Goal: Task Accomplishment & Management: Use online tool/utility

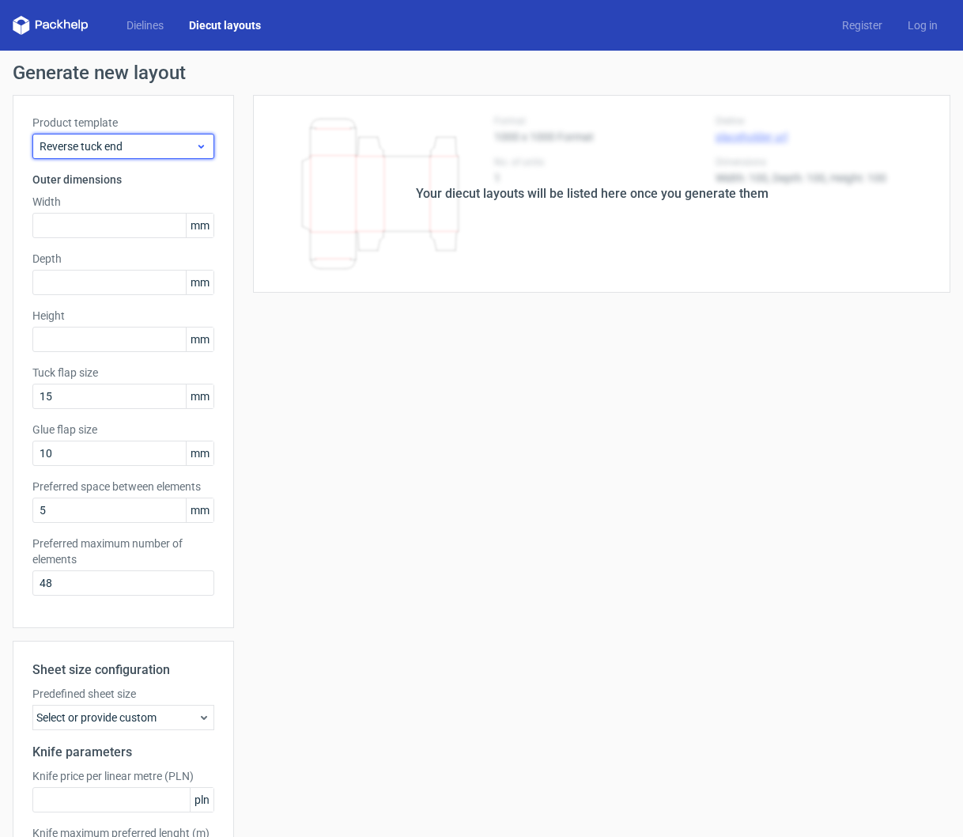
click at [197, 148] on icon at bounding box center [201, 146] width 12 height 13
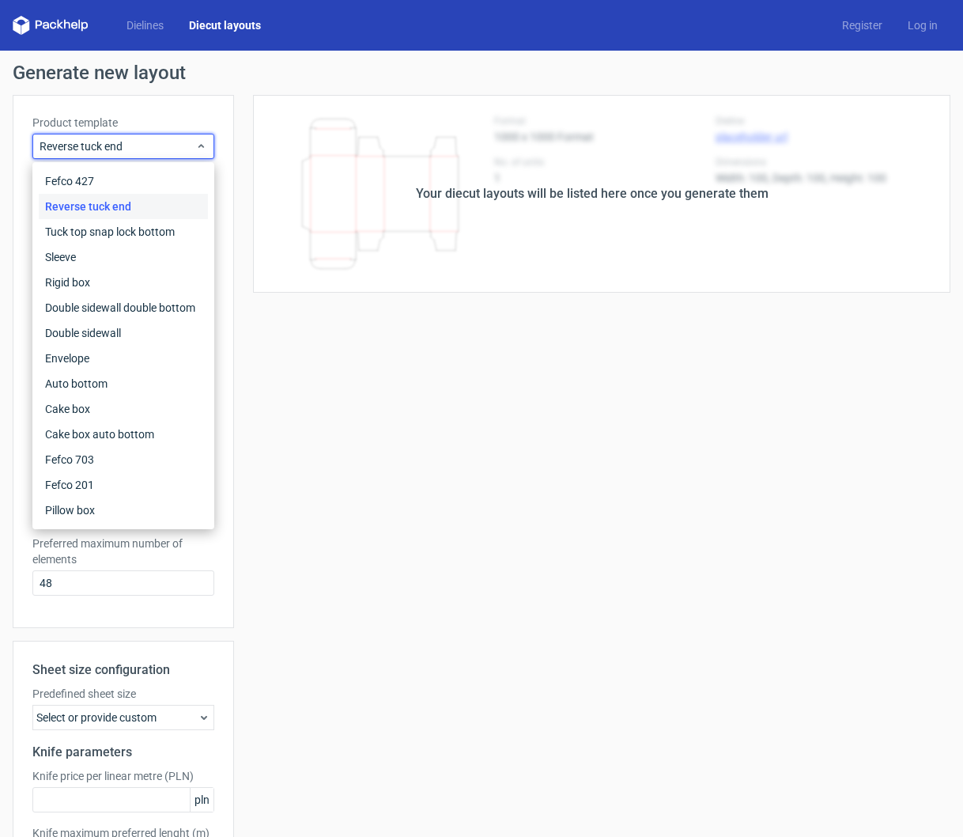
drag, startPoint x: 203, startPoint y: 74, endPoint x: 161, endPoint y: 36, distance: 56.6
click at [202, 72] on h1 "Generate new layout" at bounding box center [482, 72] width 938 height 19
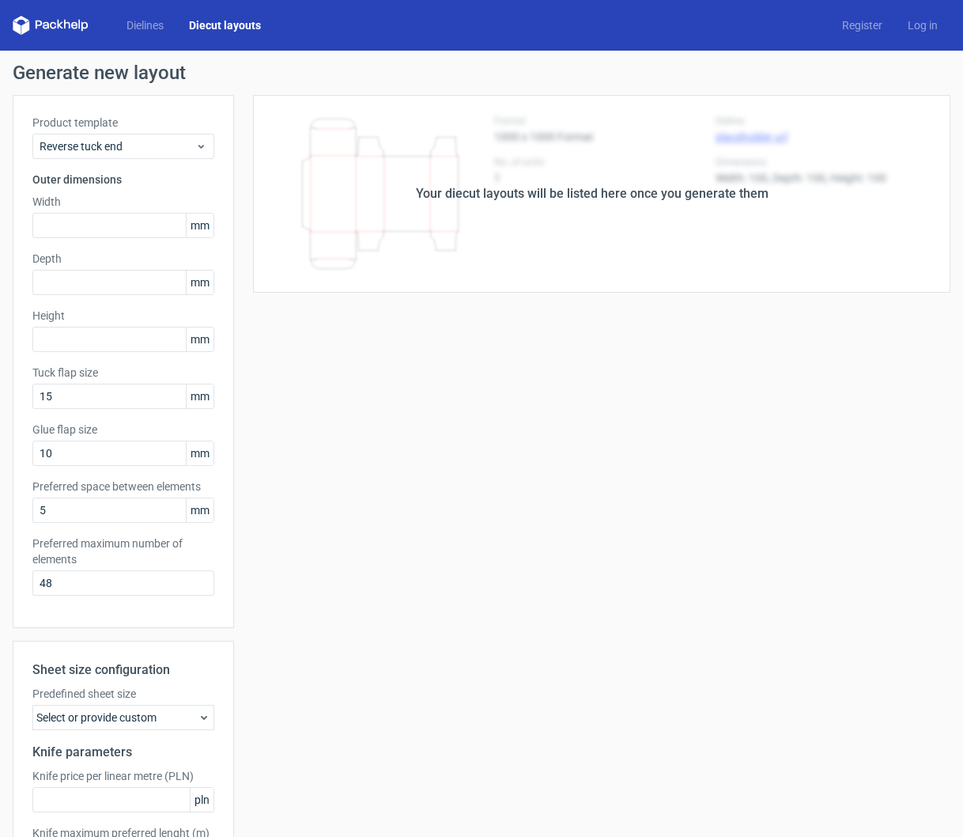
click at [138, 17] on div "Dielines Diecut layouts" at bounding box center [143, 25] width 261 height 19
click at [139, 28] on link "Dielines" at bounding box center [145, 25] width 62 height 16
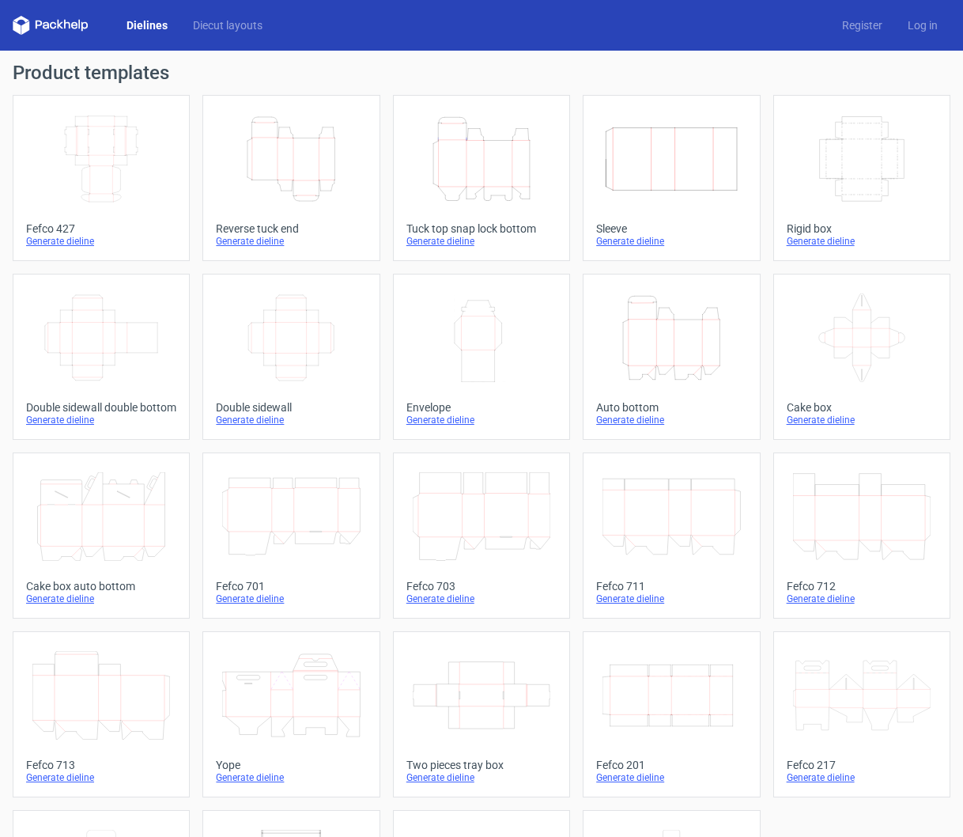
click at [676, 335] on icon "Height Depth Width" at bounding box center [672, 337] width 138 height 89
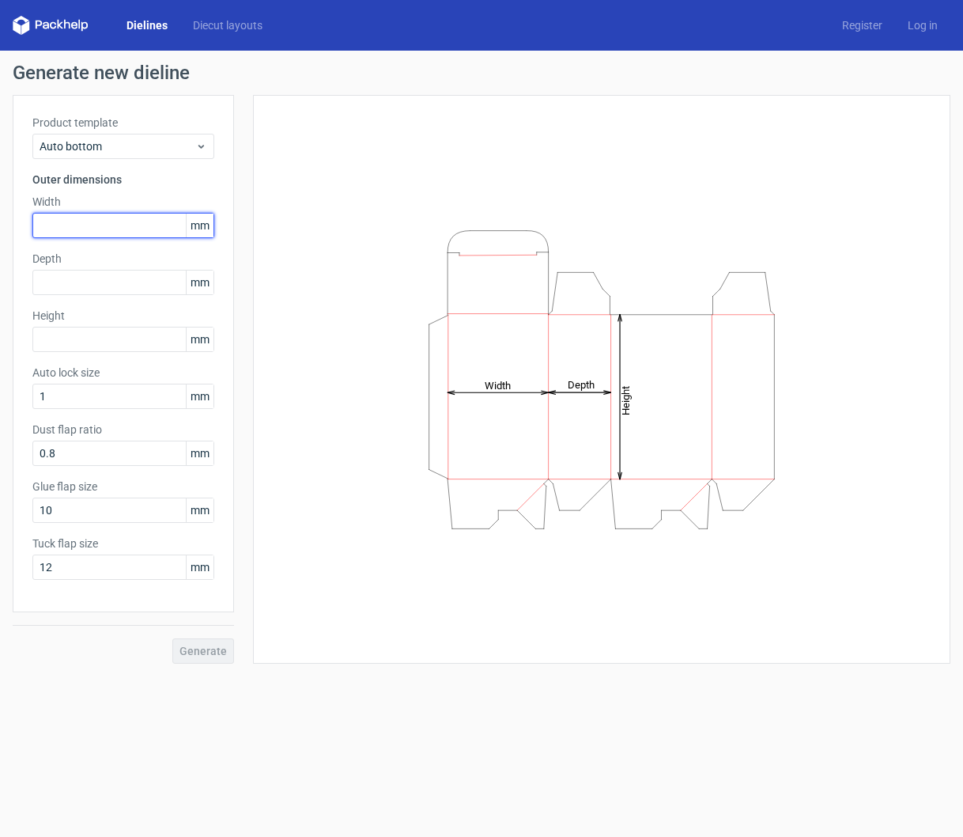
click at [78, 231] on input "text" at bounding box center [123, 225] width 182 height 25
type input "50"
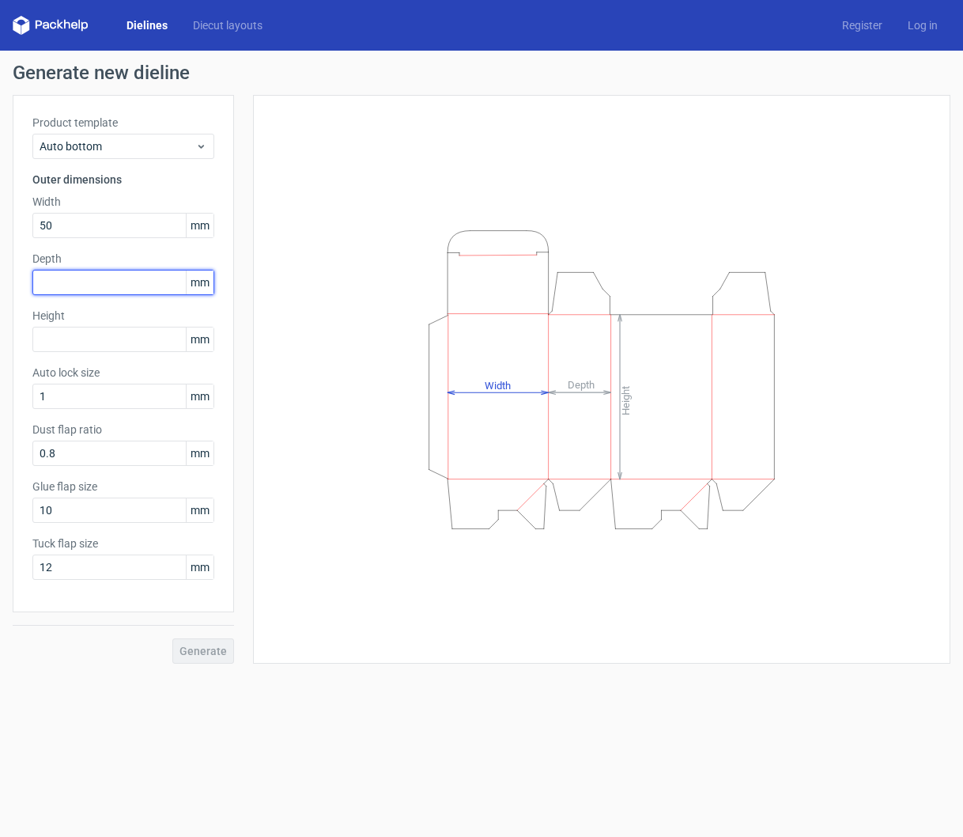
click at [109, 289] on input "text" at bounding box center [123, 282] width 182 height 25
type input "50"
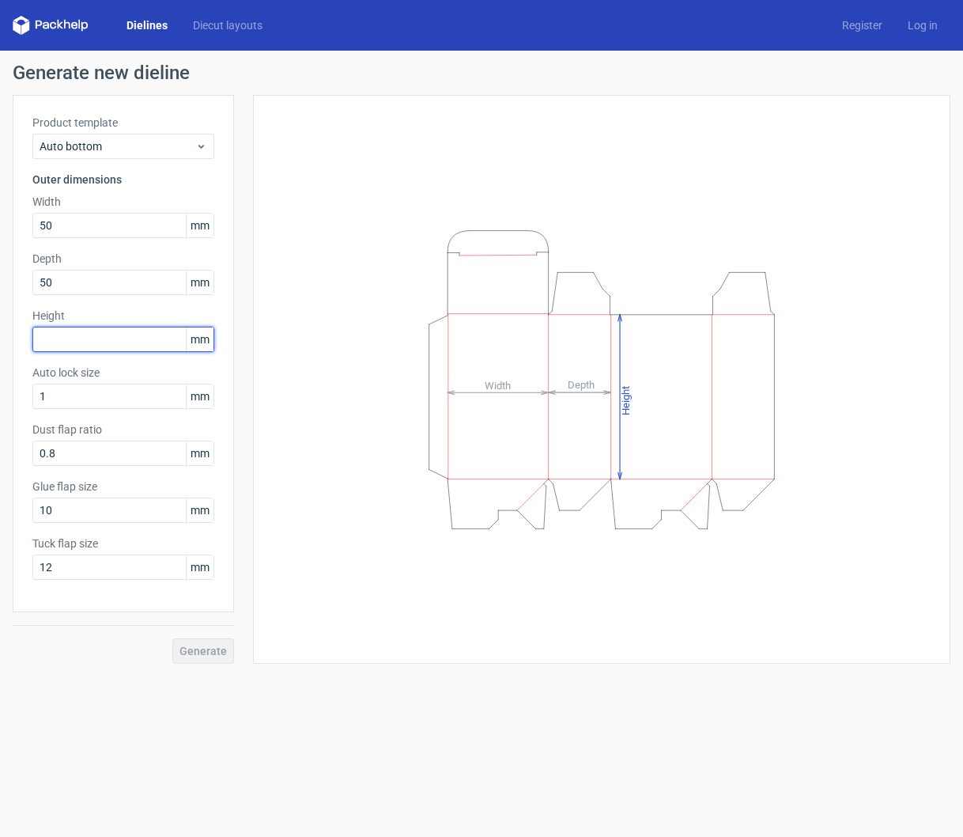
click at [140, 346] on input "text" at bounding box center [123, 339] width 182 height 25
type input "85"
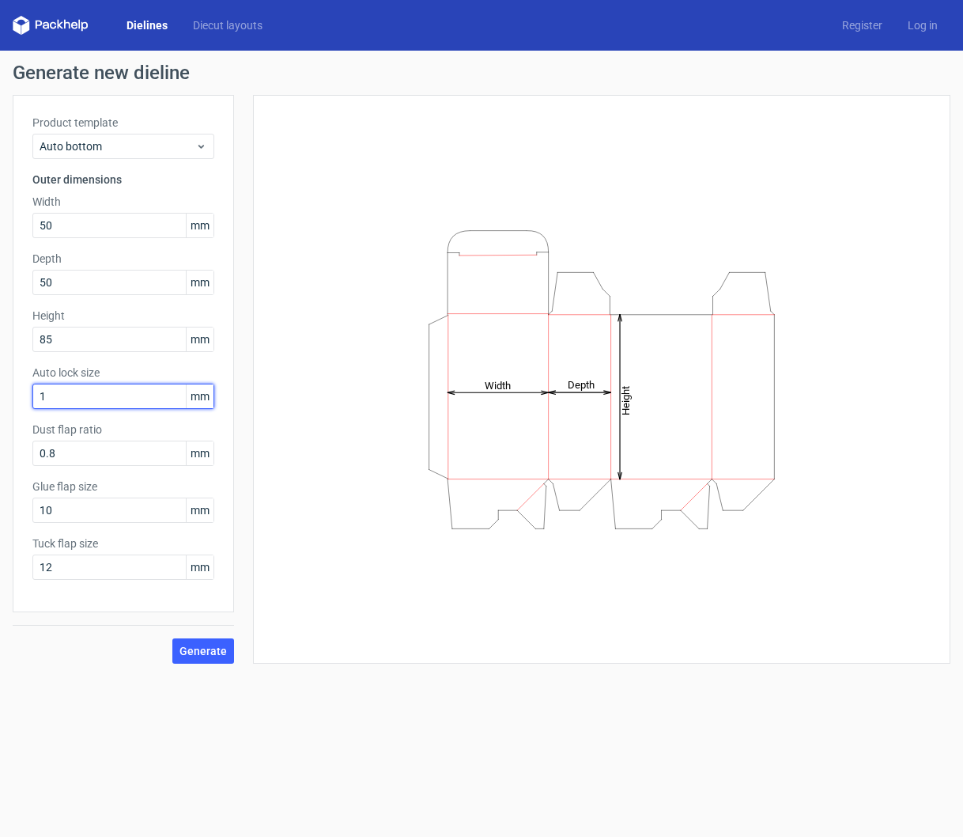
drag, startPoint x: 83, startPoint y: 401, endPoint x: 6, endPoint y: 399, distance: 77.5
click at [6, 399] on div "Generate new dieline Product template Auto bottom Outer dimensions Width 50 mm …" at bounding box center [481, 364] width 963 height 626
type input "5"
click at [199, 645] on span "Generate" at bounding box center [203, 650] width 47 height 11
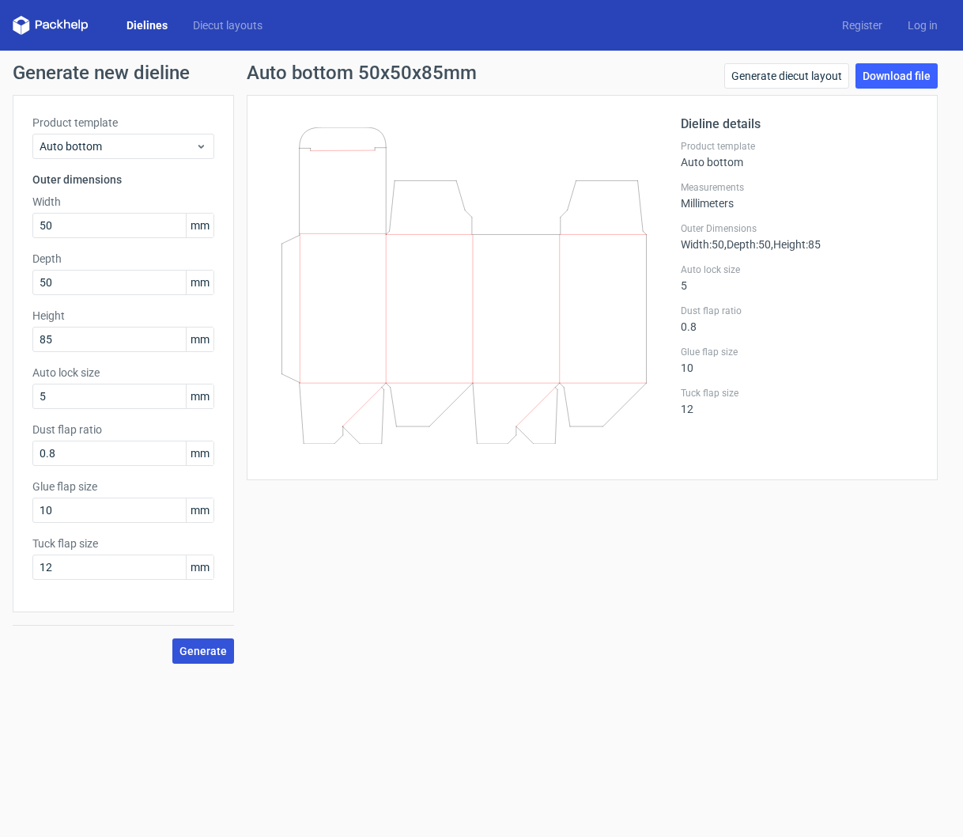
click at [198, 649] on span "Generate" at bounding box center [203, 650] width 47 height 11
click at [891, 73] on link "Download file" at bounding box center [897, 75] width 82 height 25
click at [892, 73] on link "Download file" at bounding box center [897, 75] width 82 height 25
click at [889, 69] on link "Download file" at bounding box center [897, 75] width 82 height 25
click at [908, 80] on link "Download file" at bounding box center [897, 75] width 82 height 25
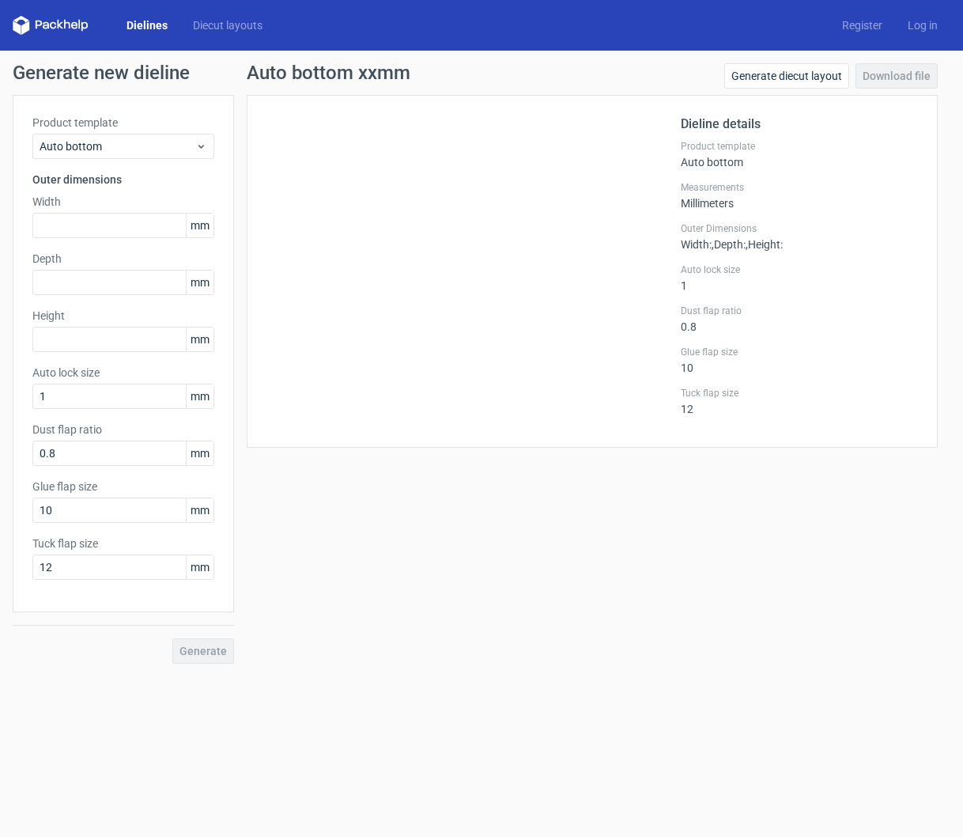
click at [157, 28] on link "Dielines" at bounding box center [147, 25] width 66 height 16
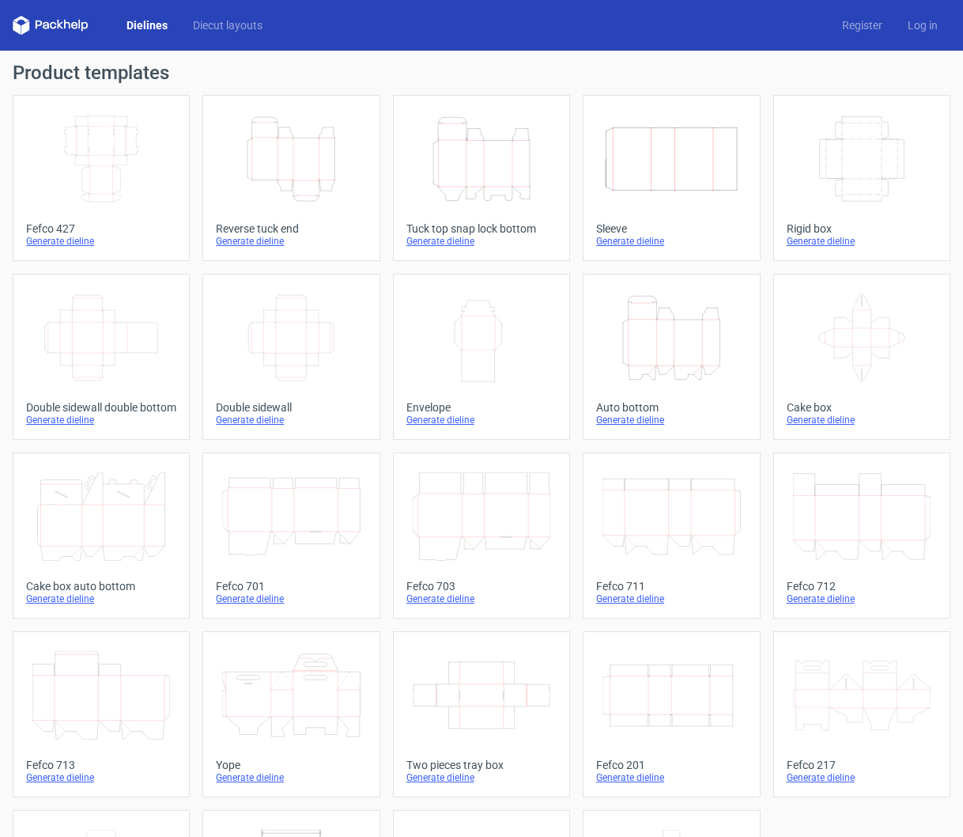
click at [663, 364] on icon "Height Depth Width" at bounding box center [672, 337] width 138 height 89
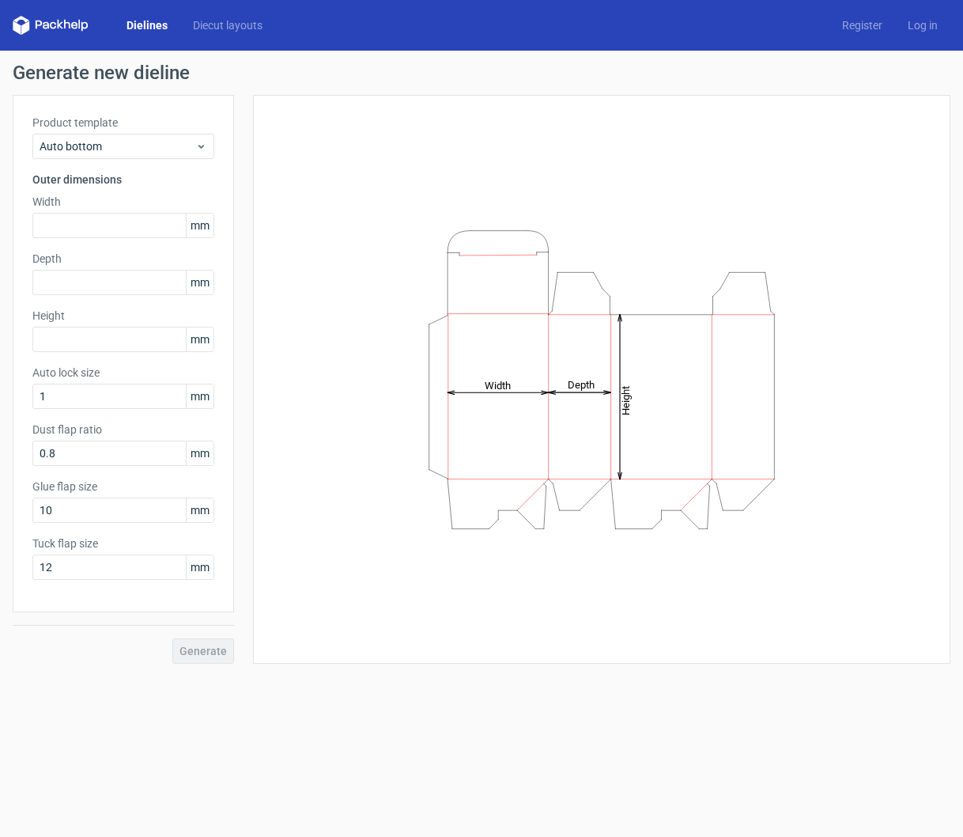
click at [116, 240] on div "Product template Auto bottom Outer dimensions Width mm Depth mm Height mm Auto …" at bounding box center [123, 353] width 221 height 517
click at [114, 232] on input "text" at bounding box center [123, 225] width 182 height 25
type input "50"
click at [101, 297] on div "Product template Auto bottom Outer dimensions Width 50 mm Depth mm Height mm Au…" at bounding box center [123, 353] width 221 height 517
click at [99, 290] on input "text" at bounding box center [123, 282] width 182 height 25
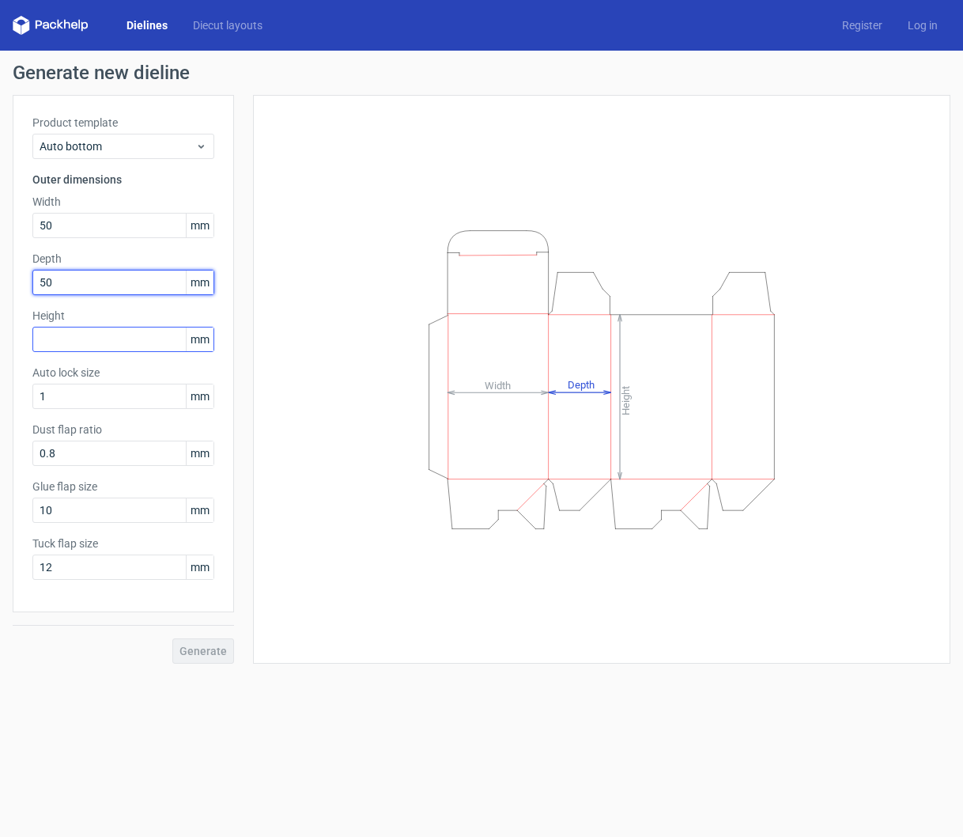
type input "50"
click at [96, 344] on input "text" at bounding box center [123, 339] width 182 height 25
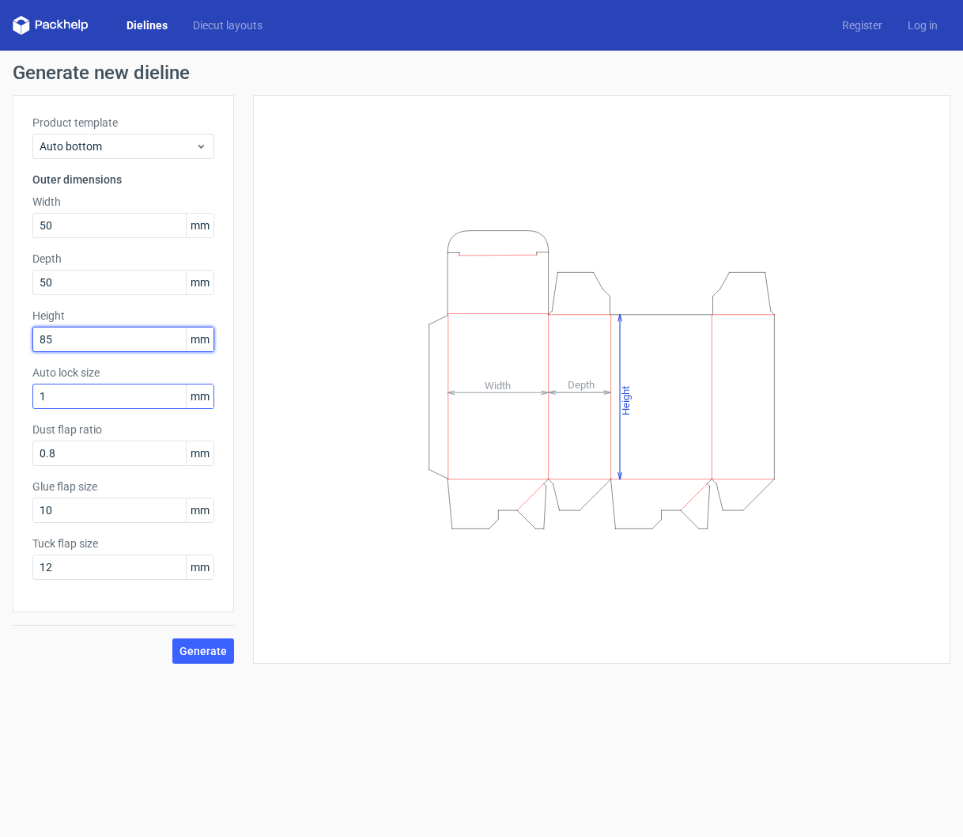
type input "85"
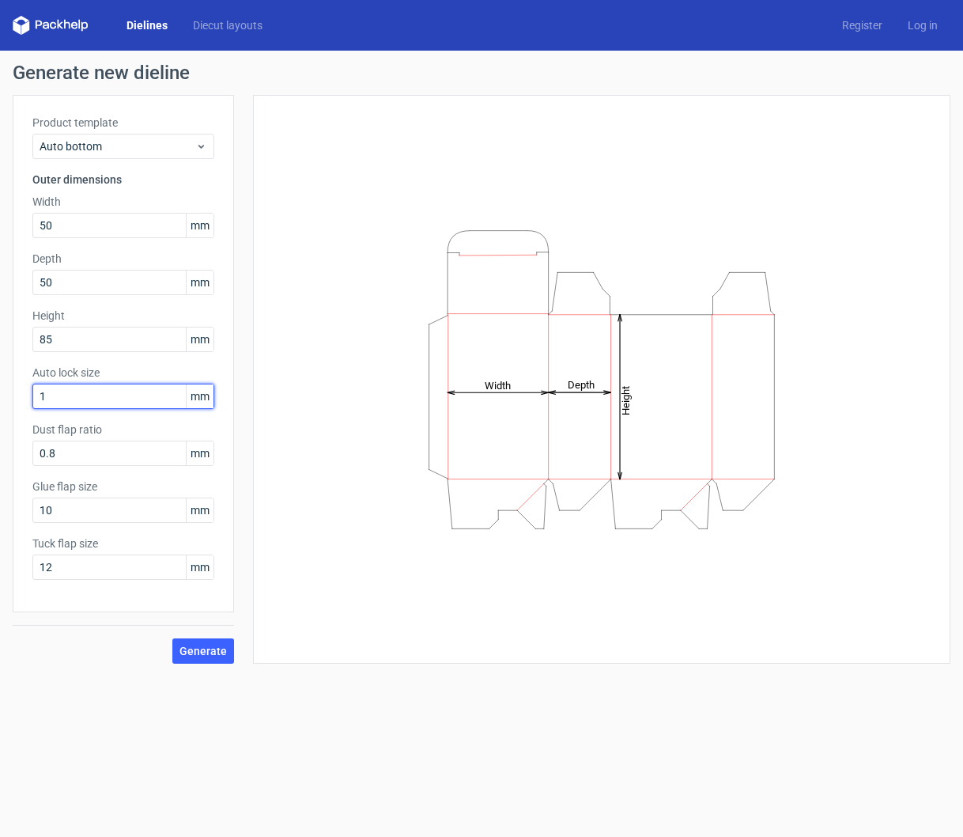
drag, startPoint x: 82, startPoint y: 393, endPoint x: -22, endPoint y: 391, distance: 104.4
click at [0, 391] on html "Dielines Diecut layouts Register Log in Generate new dieline Product template A…" at bounding box center [481, 418] width 963 height 837
type input "5"
click at [201, 647] on span "Generate" at bounding box center [203, 650] width 47 height 11
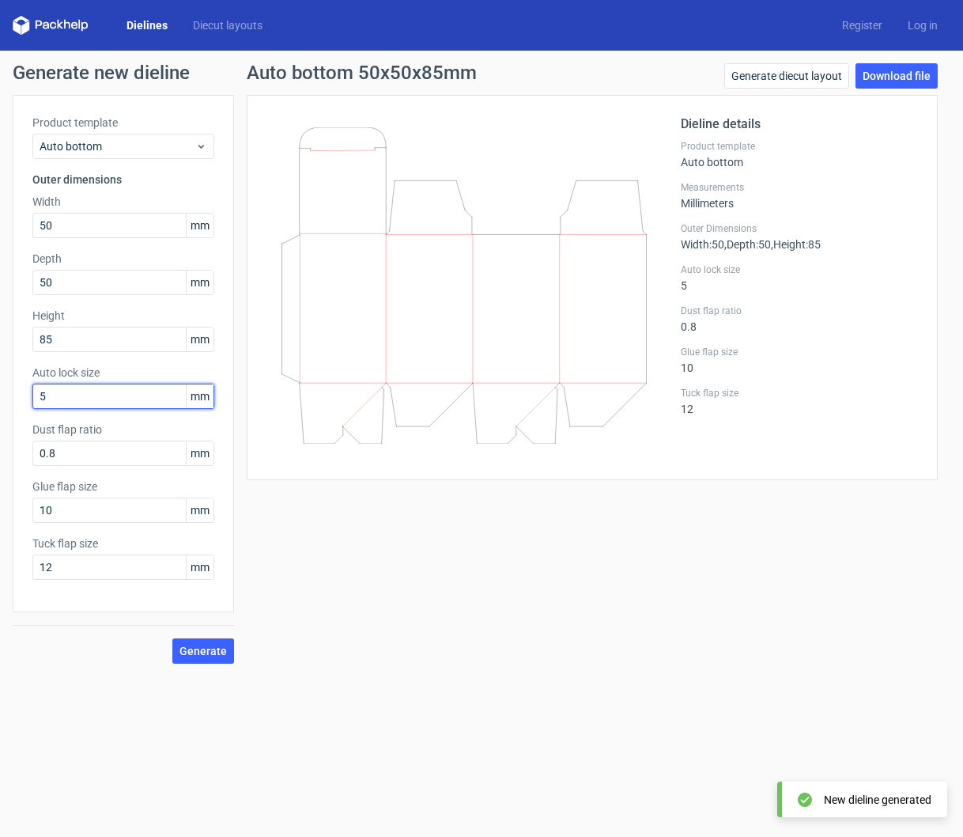
drag, startPoint x: 52, startPoint y: 399, endPoint x: 2, endPoint y: 397, distance: 50.7
click at [5, 398] on div "Generate new dieline Product template Auto bottom Outer dimensions Width 50 mm …" at bounding box center [481, 364] width 963 height 626
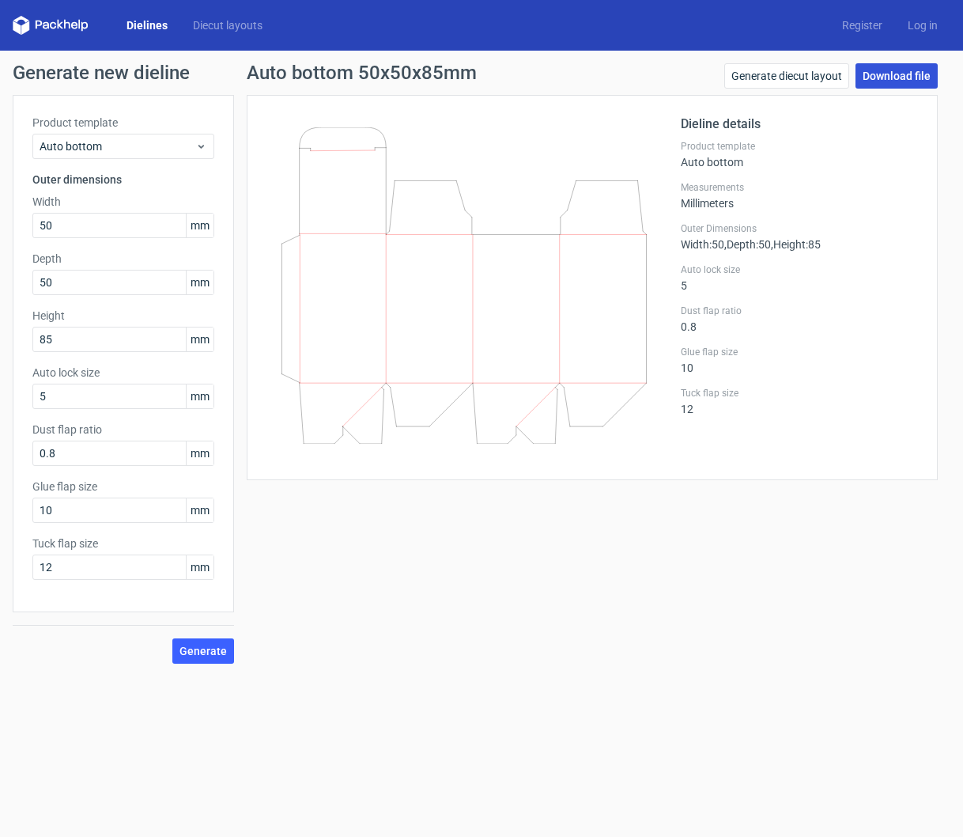
click at [891, 79] on link "Download file" at bounding box center [897, 75] width 82 height 25
click at [478, 235] on icon at bounding box center [464, 285] width 370 height 316
click at [803, 79] on link "Generate diecut layout" at bounding box center [786, 75] width 125 height 25
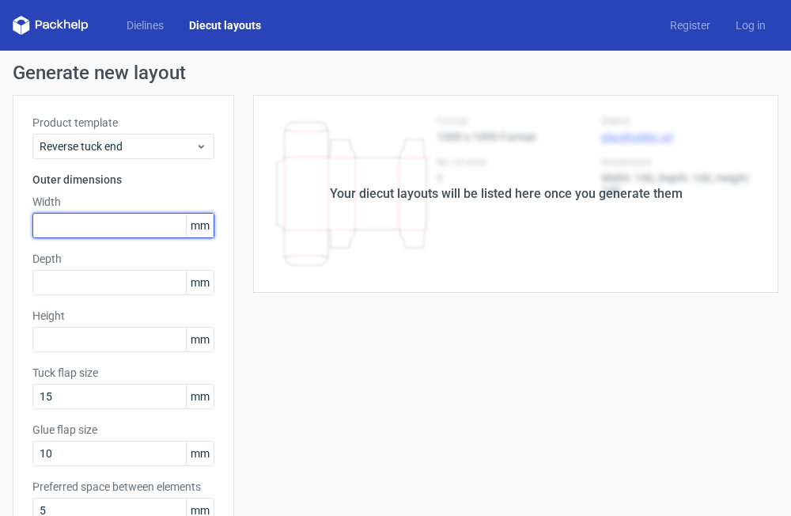
click at [131, 234] on input "text" at bounding box center [123, 225] width 182 height 25
type input "50"
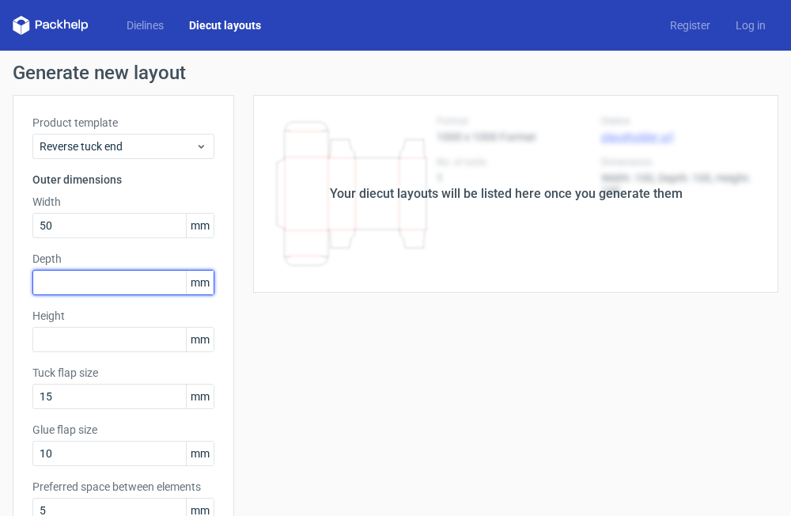
click at [81, 278] on input "text" at bounding box center [123, 282] width 182 height 25
type input "50"
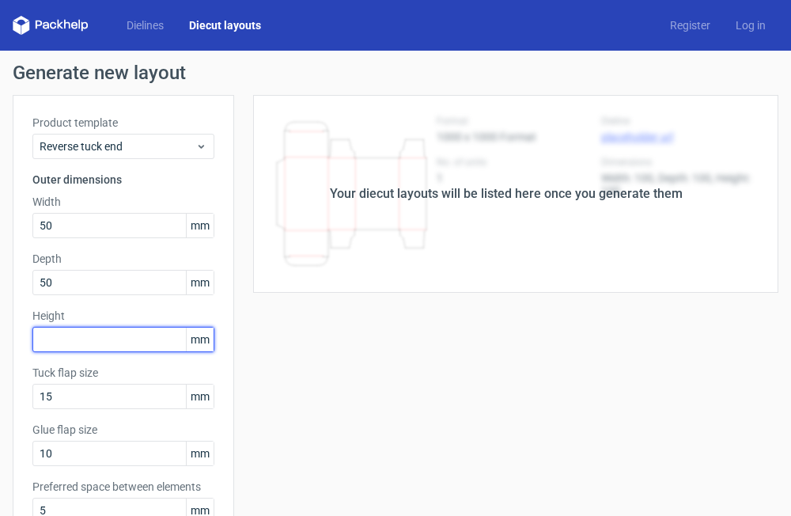
click at [71, 334] on input "text" at bounding box center [123, 339] width 182 height 25
type input "85"
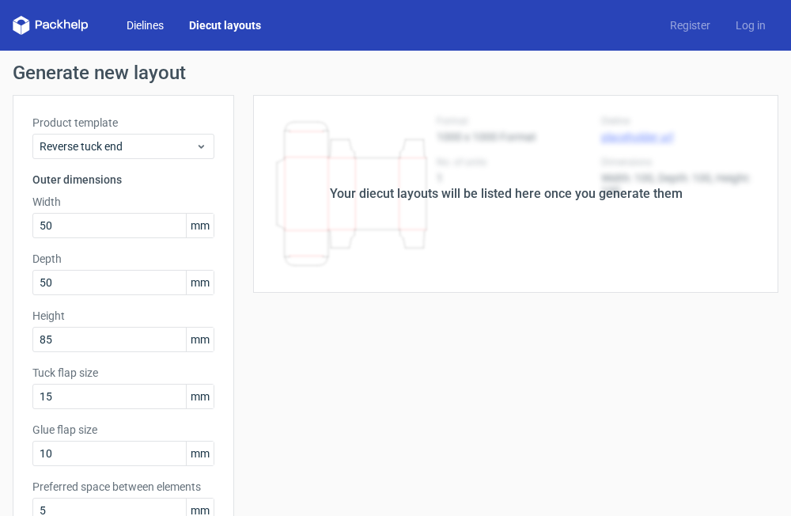
click at [171, 28] on link "Dielines" at bounding box center [145, 25] width 62 height 16
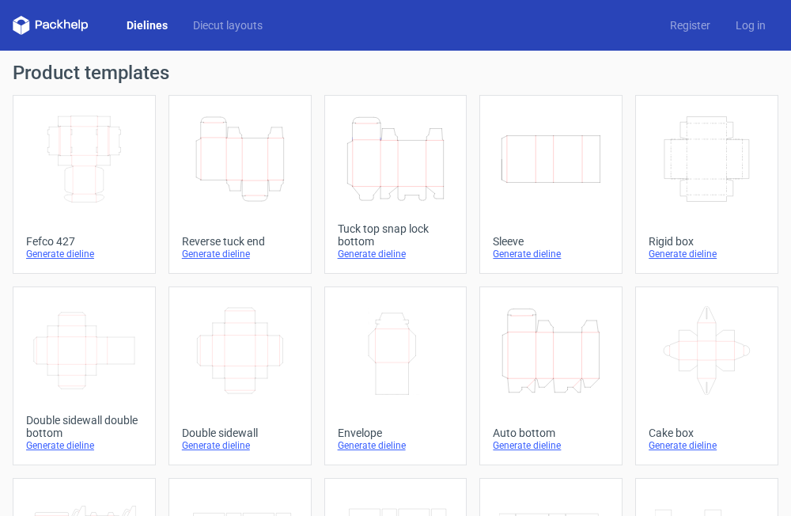
click at [557, 328] on icon "Height Depth Width" at bounding box center [551, 350] width 104 height 89
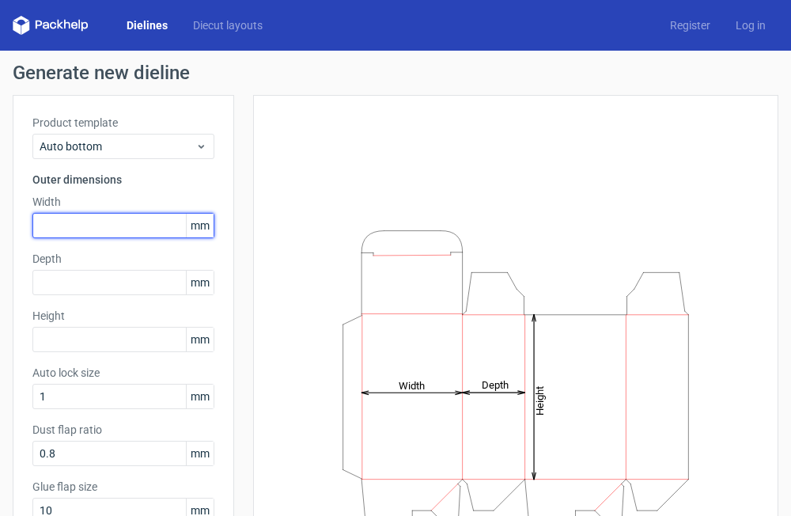
click at [72, 214] on input "text" at bounding box center [123, 225] width 182 height 25
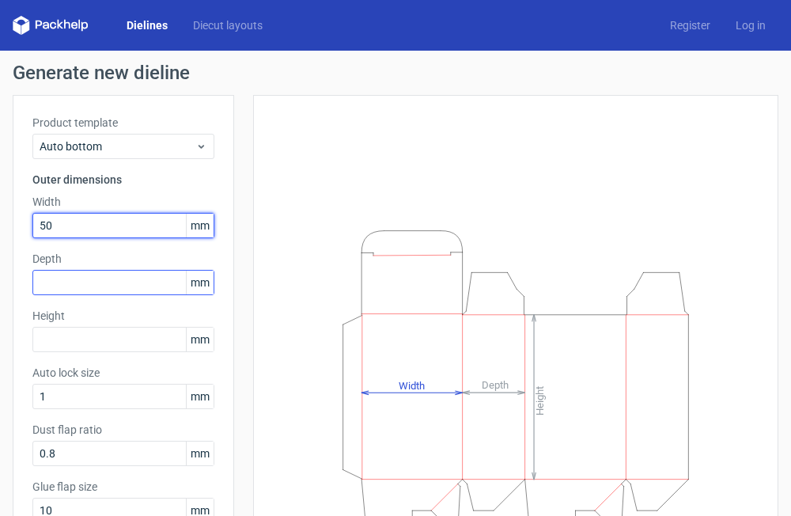
type input "50"
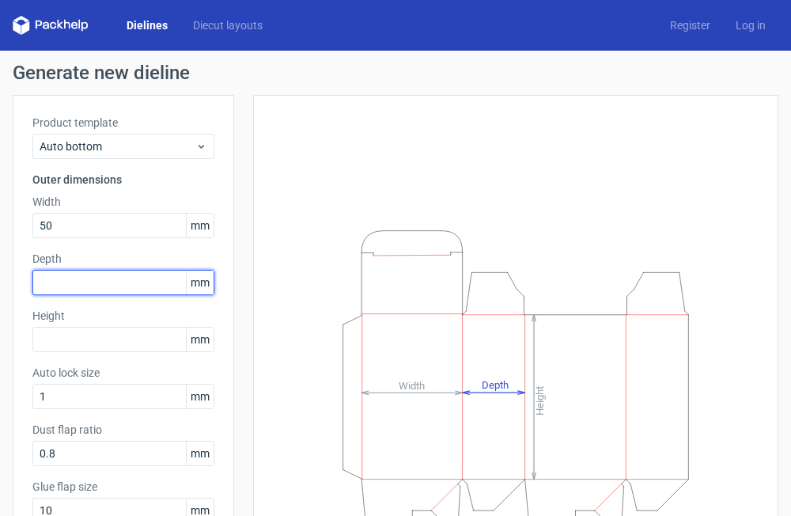
click at [47, 279] on input "text" at bounding box center [123, 282] width 182 height 25
type input "50"
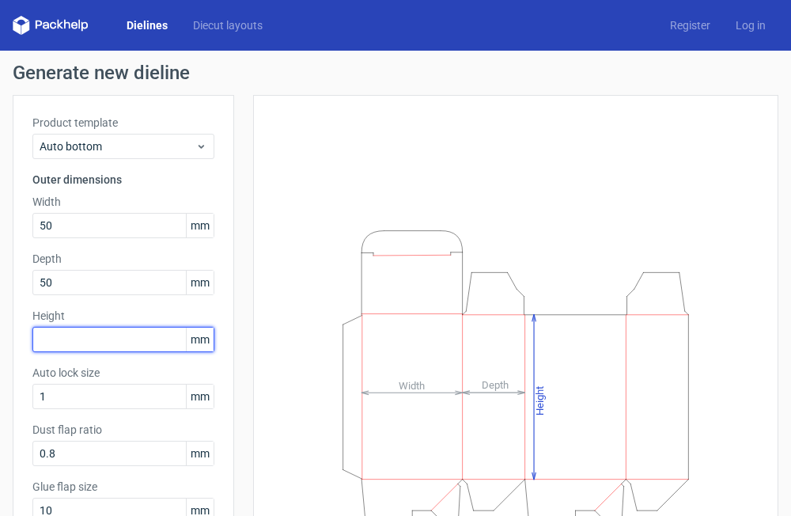
click at [54, 339] on input "text" at bounding box center [123, 339] width 182 height 25
type input "85"
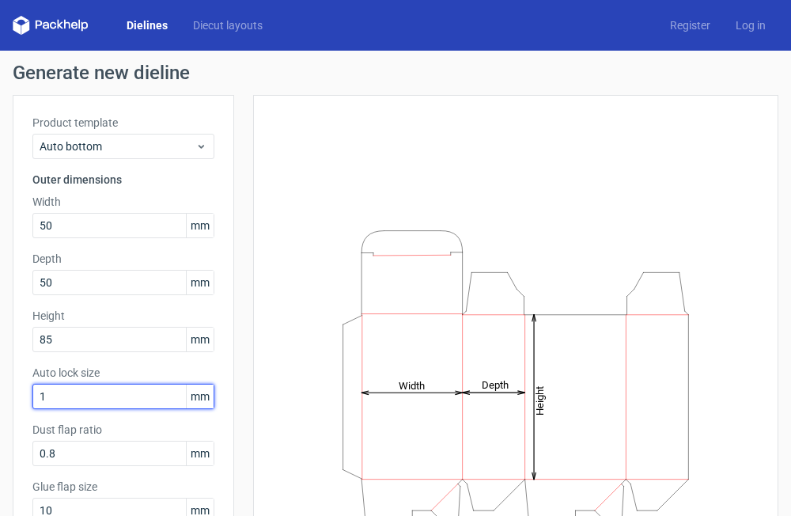
drag, startPoint x: 38, startPoint y: 401, endPoint x: 2, endPoint y: 402, distance: 35.6
click at [2, 402] on div "Generate new dieline Product template Auto bottom Outer dimensions Width 50 mm …" at bounding box center [395, 364] width 791 height 626
type input "5"
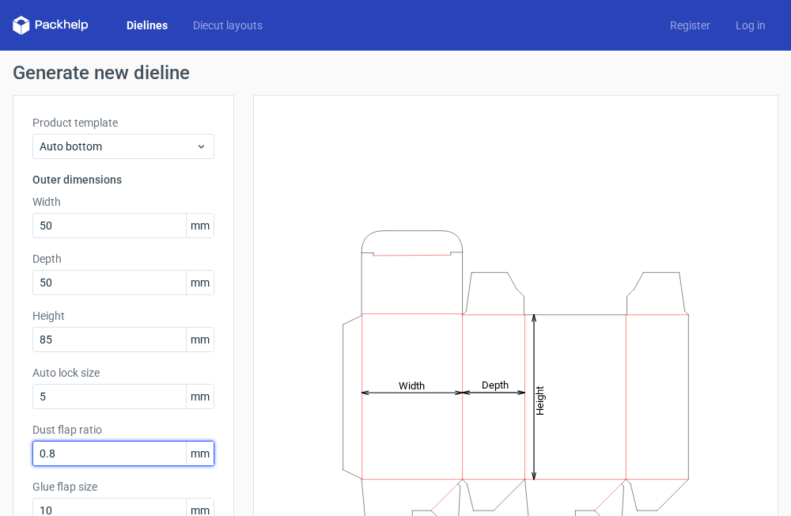
click at [70, 457] on input "0.8" at bounding box center [123, 453] width 182 height 25
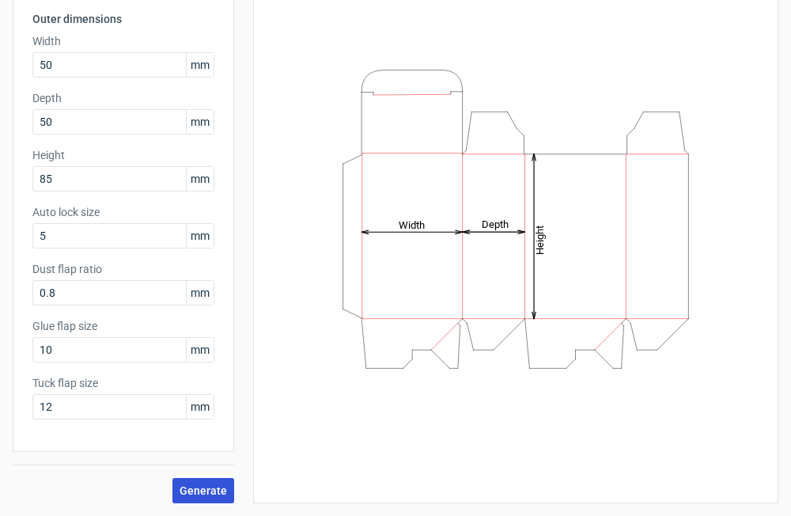
click at [200, 489] on span "Generate" at bounding box center [203, 490] width 47 height 11
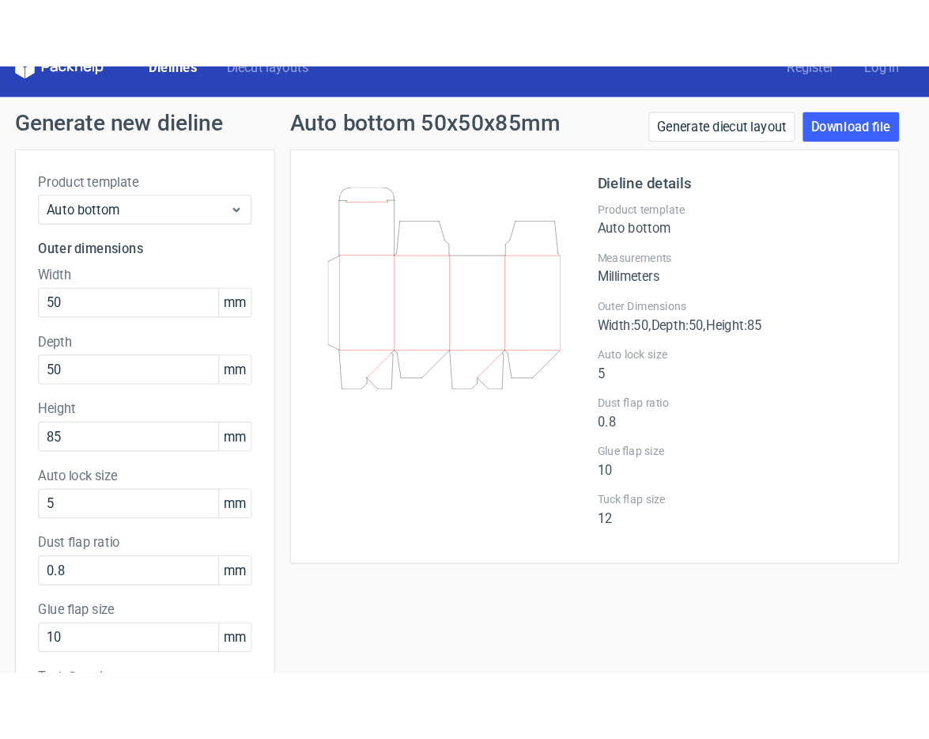
scroll to position [26, 0]
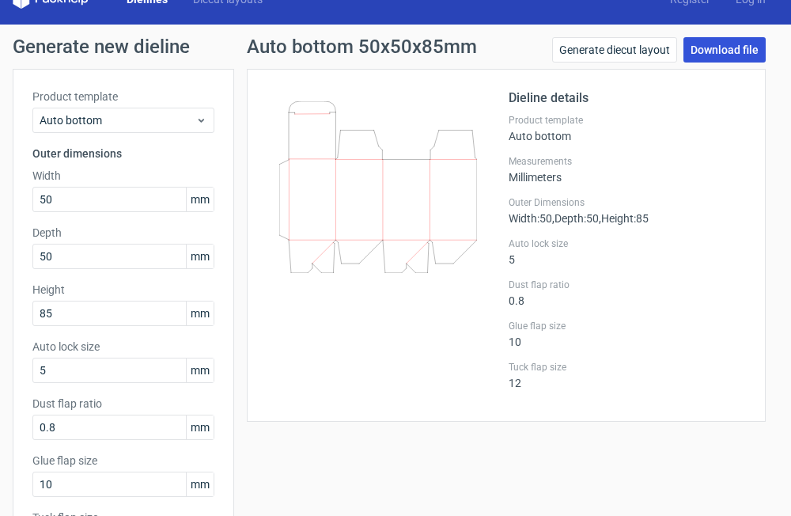
click at [737, 45] on link "Download file" at bounding box center [724, 49] width 82 height 25
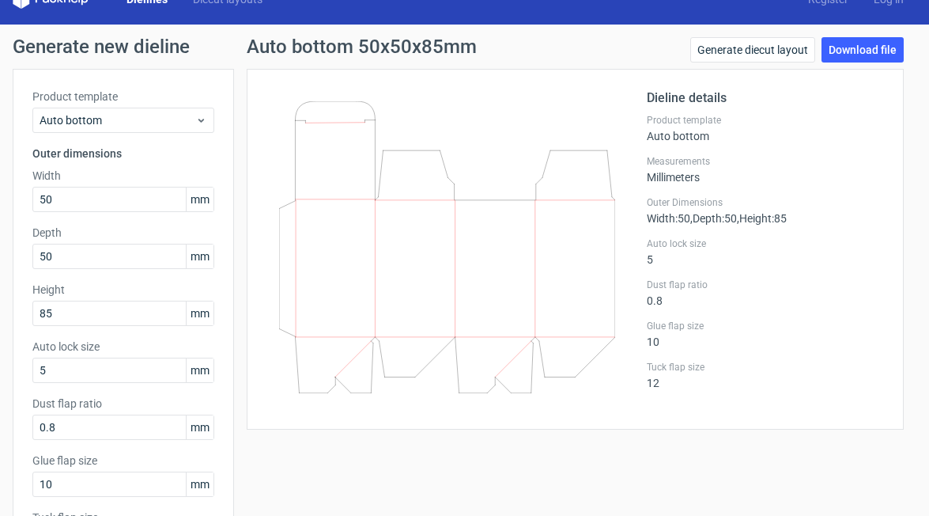
click at [387, 144] on icon at bounding box center [447, 247] width 336 height 292
click at [790, 59] on link "Download file" at bounding box center [863, 49] width 82 height 25
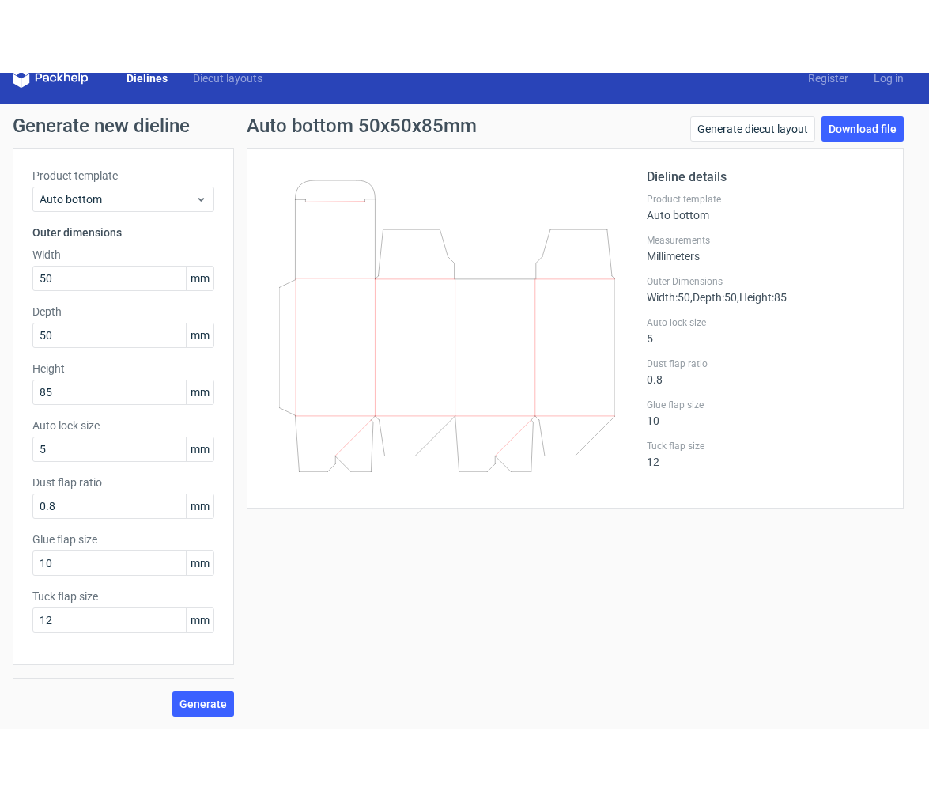
scroll to position [0, 0]
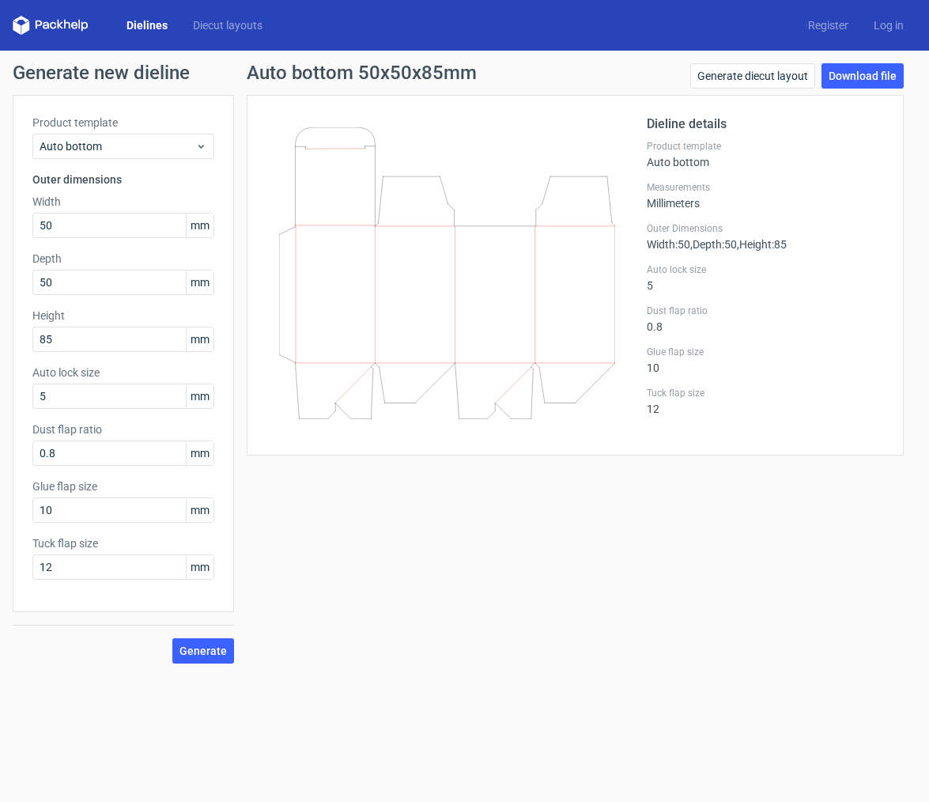
drag, startPoint x: 267, startPoint y: 119, endPoint x: 615, endPoint y: 472, distance: 496.0
click at [617, 473] on div "Auto bottom 50x50x85mm Generate diecut layout Download file Dieline details Pro…" at bounding box center [575, 363] width 683 height 600
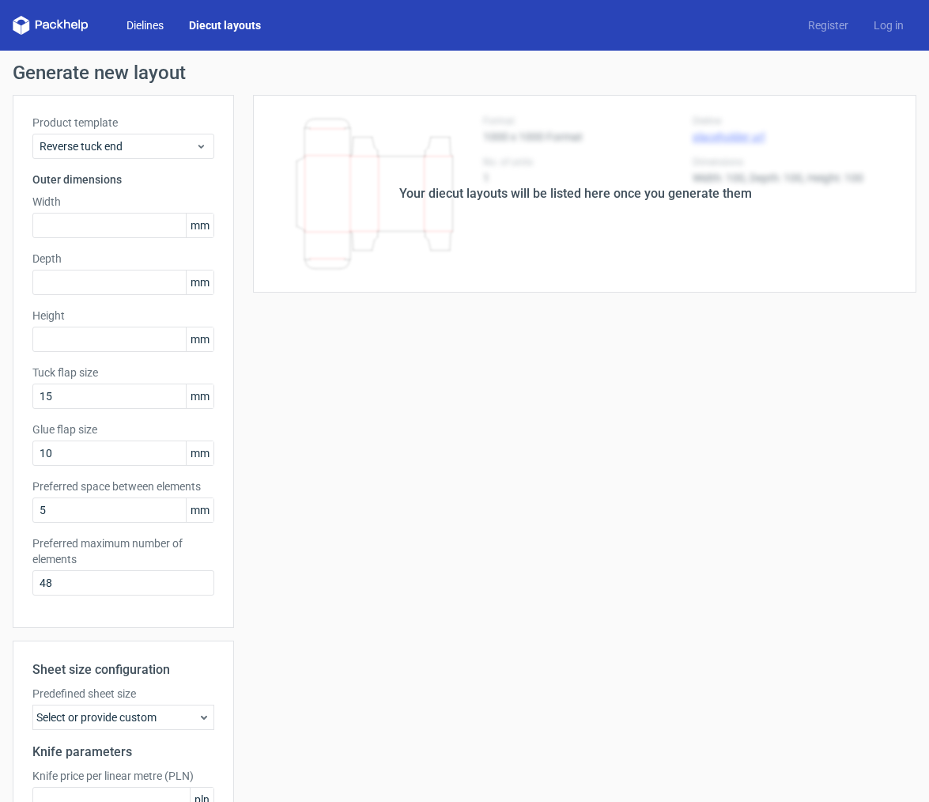
click at [153, 22] on link "Dielines" at bounding box center [145, 25] width 62 height 16
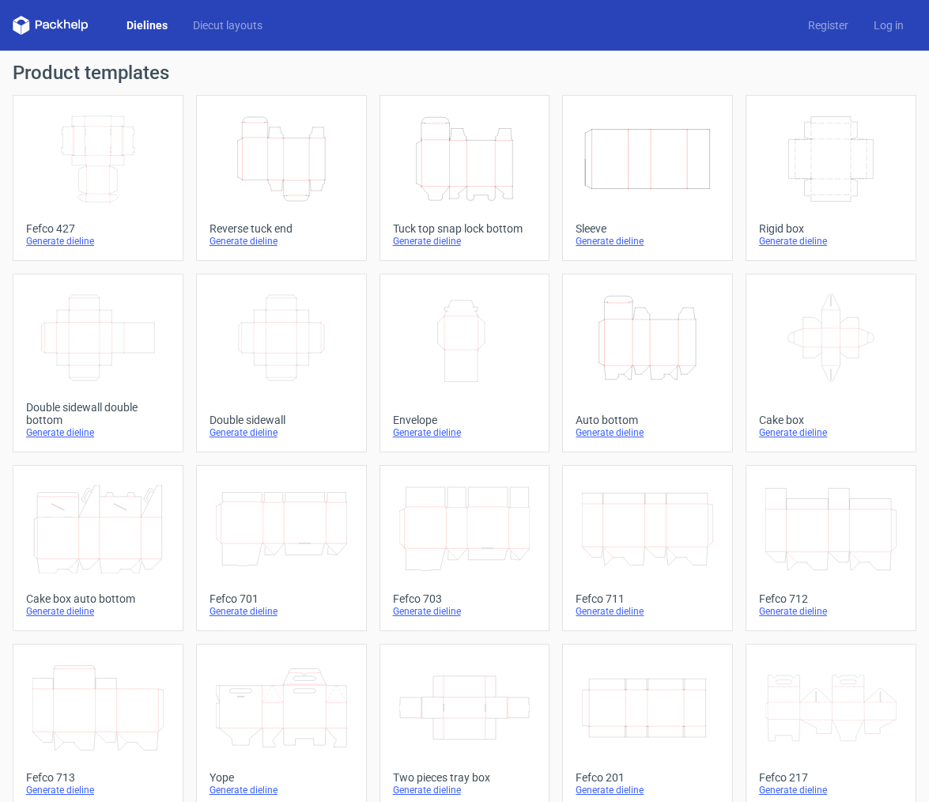
click at [626, 337] on icon "Height Depth Width" at bounding box center [647, 337] width 131 height 89
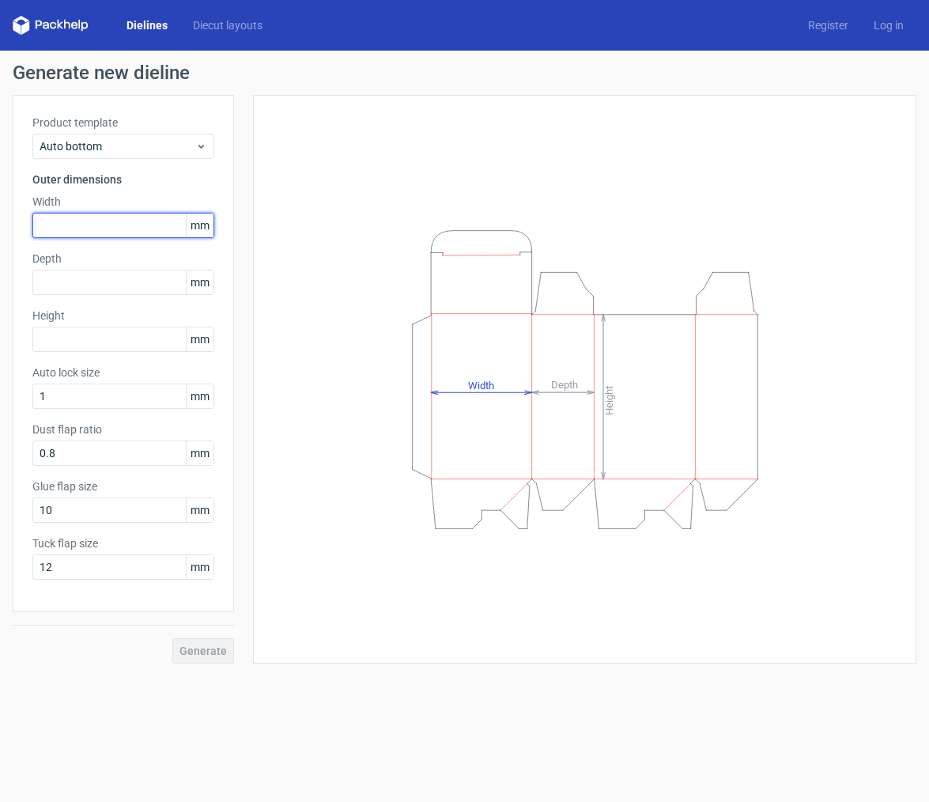
click at [61, 227] on input "text" at bounding box center [123, 225] width 182 height 25
type input "50"
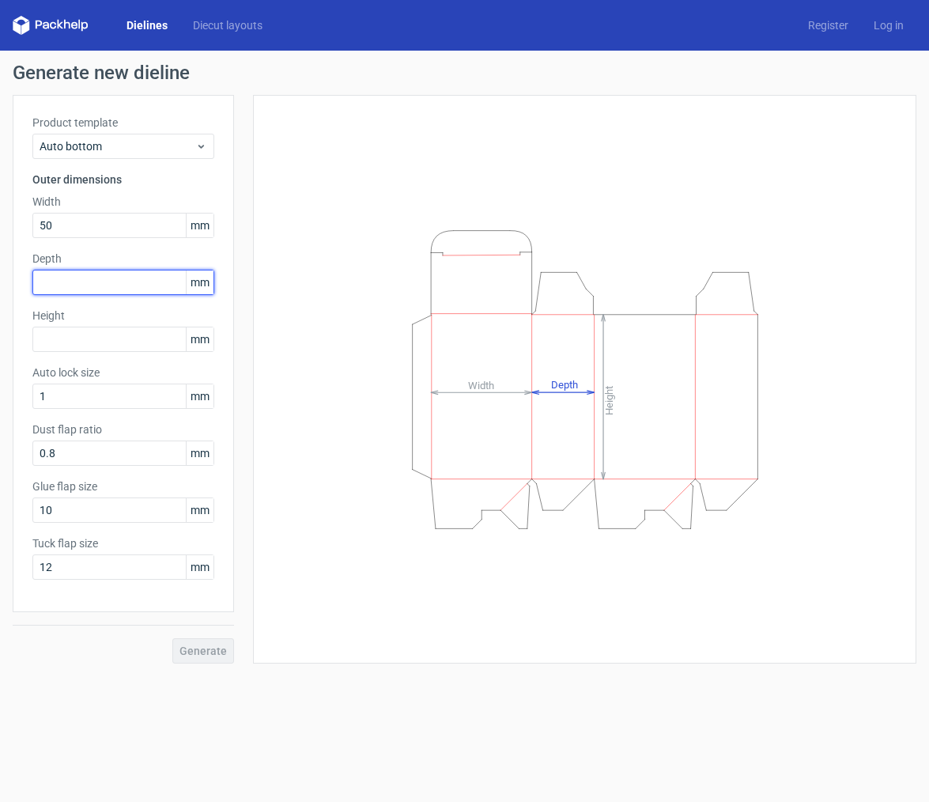
click at [66, 288] on input "text" at bounding box center [123, 282] width 182 height 25
type input "50"
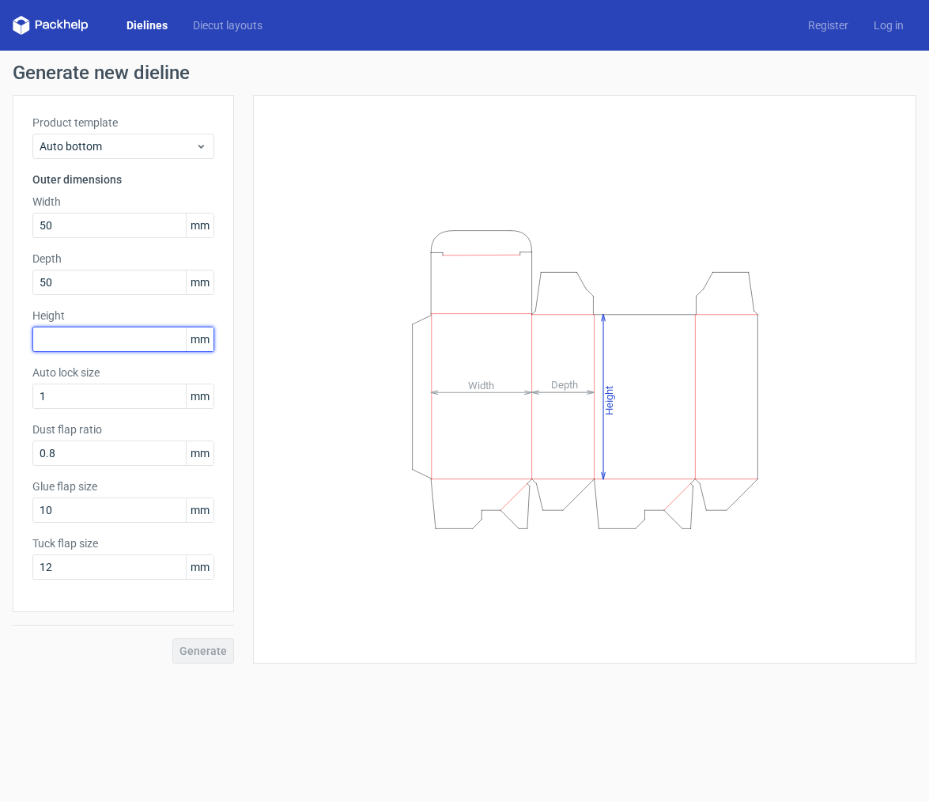
click at [98, 347] on input "text" at bounding box center [123, 339] width 182 height 25
type input "85"
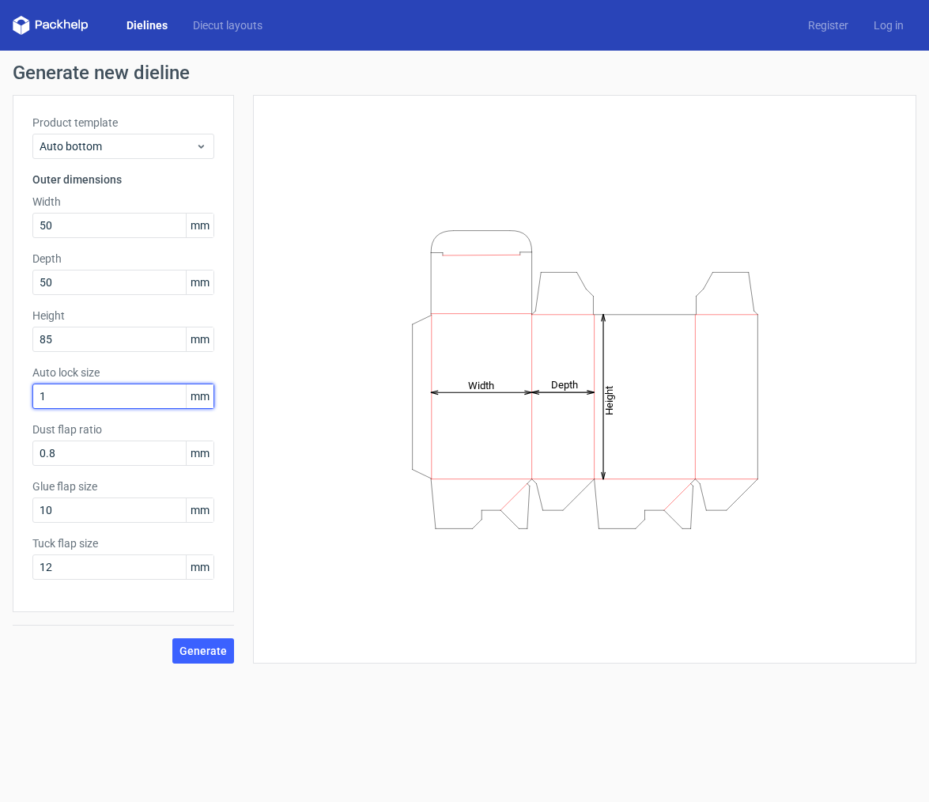
drag, startPoint x: 94, startPoint y: 396, endPoint x: -3, endPoint y: 399, distance: 97.3
click at [0, 399] on html "Dielines Diecut layouts Register Log in Generate new dieline Product template A…" at bounding box center [464, 401] width 929 height 802
type input "5"
click at [191, 652] on span "Generate" at bounding box center [203, 650] width 47 height 11
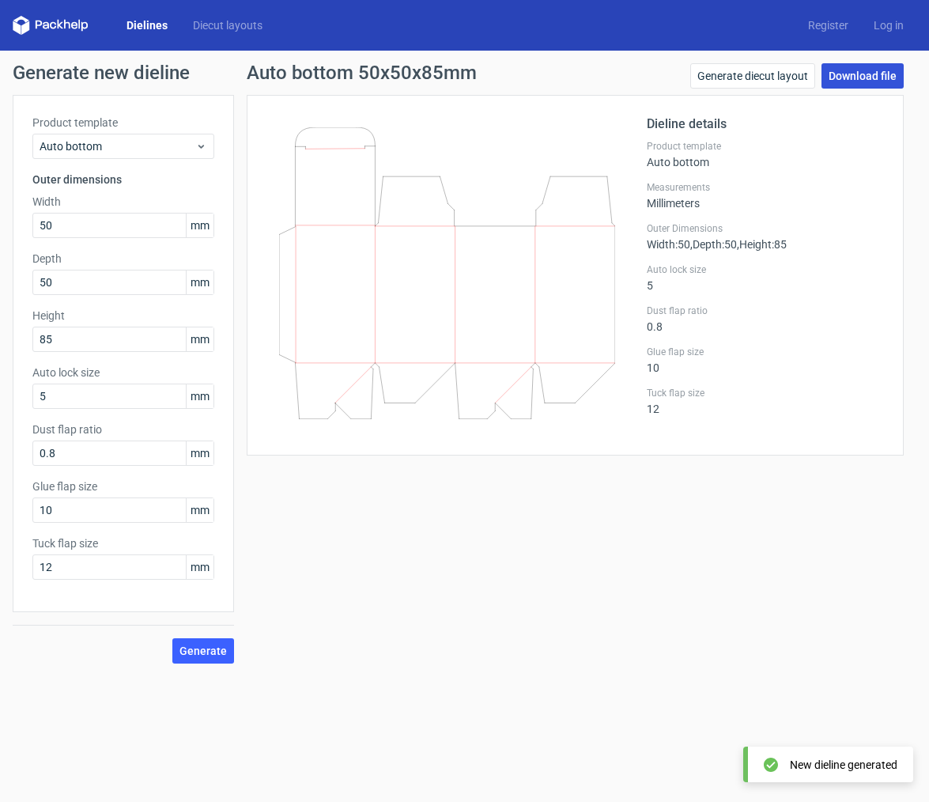
click at [840, 78] on link "Download file" at bounding box center [863, 75] width 82 height 25
click at [838, 78] on link "Download file" at bounding box center [863, 75] width 82 height 25
click at [850, 84] on link "Download file" at bounding box center [863, 75] width 82 height 25
